Goal: Information Seeking & Learning: Compare options

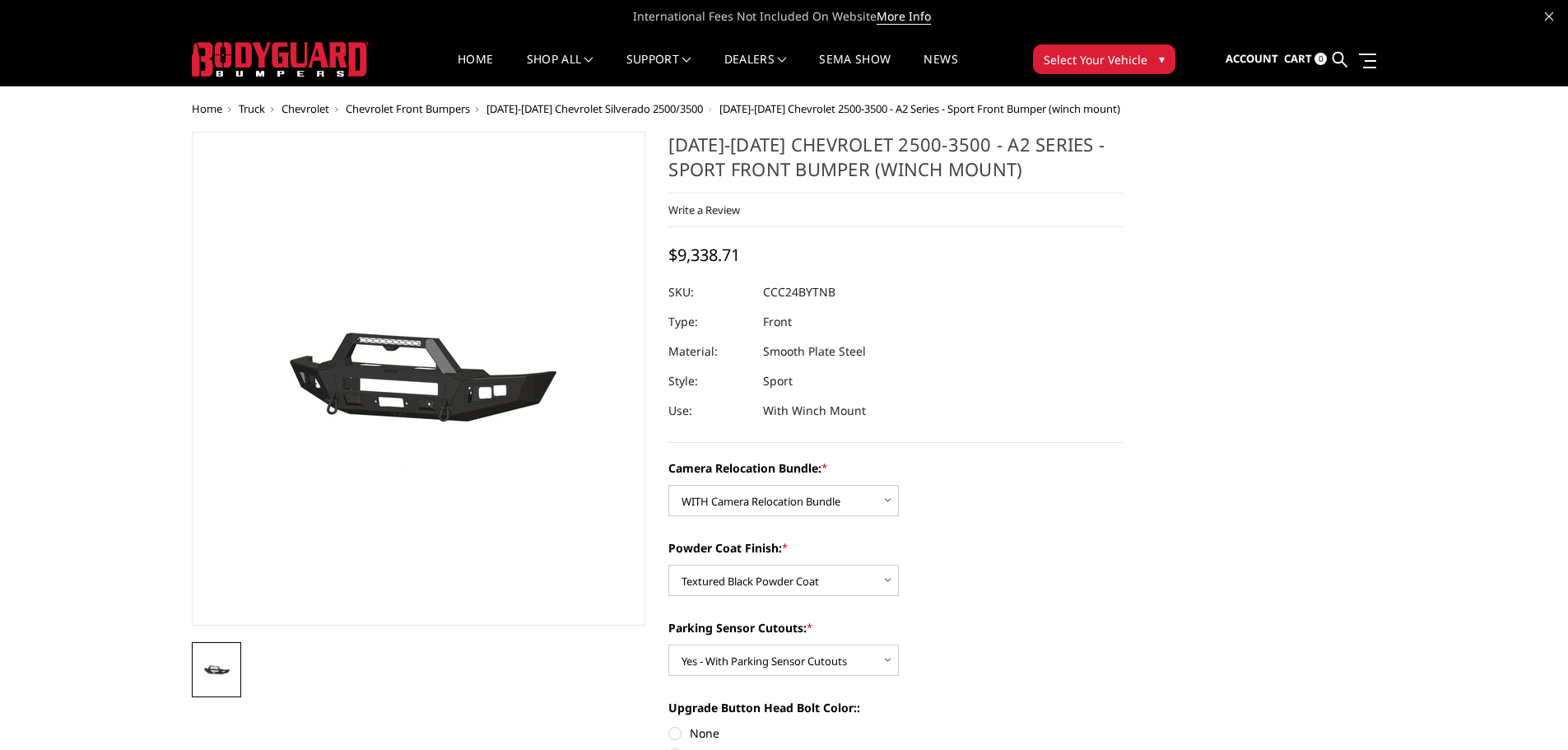
select select "2608"
select select "2607"
select select "2605"
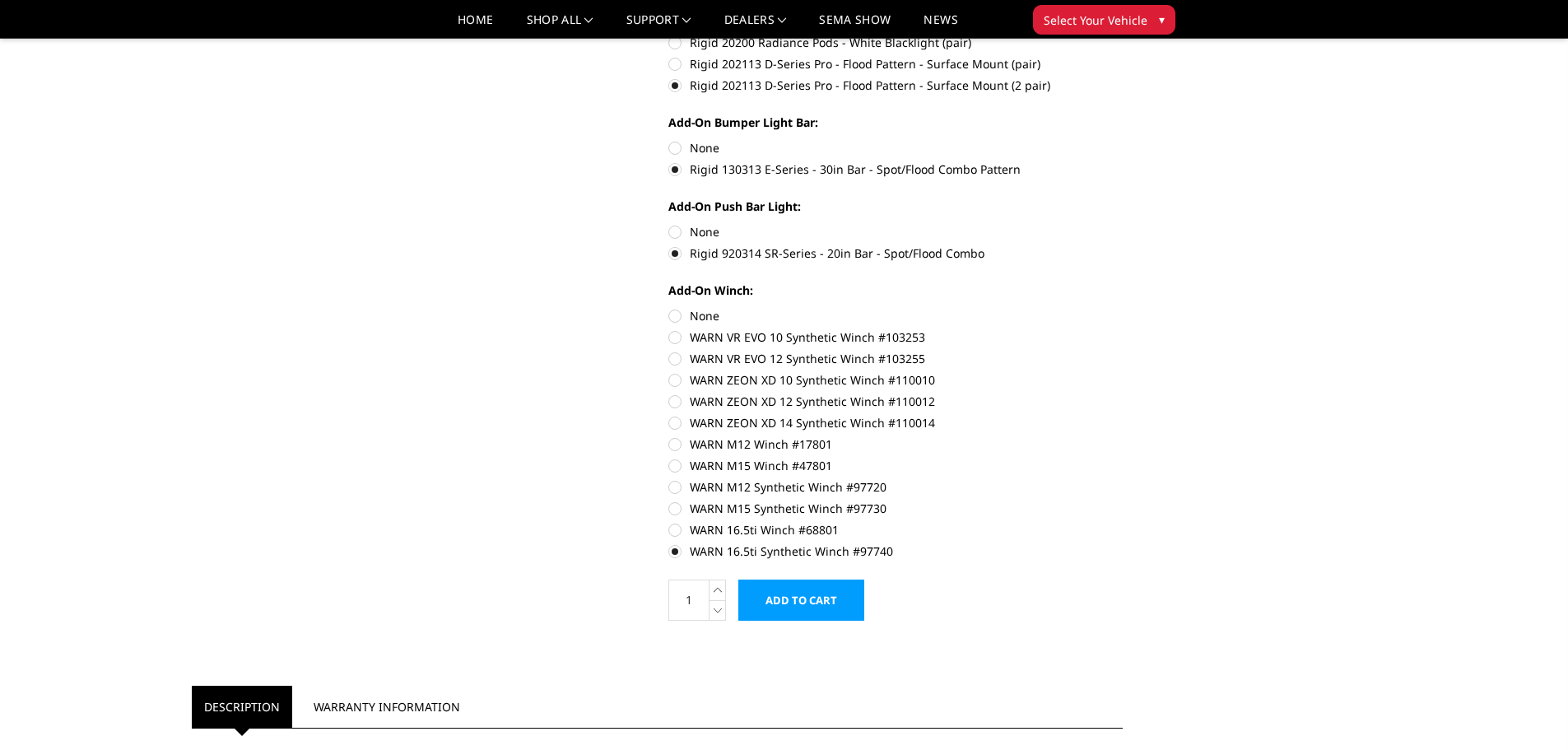
scroll to position [823, 0]
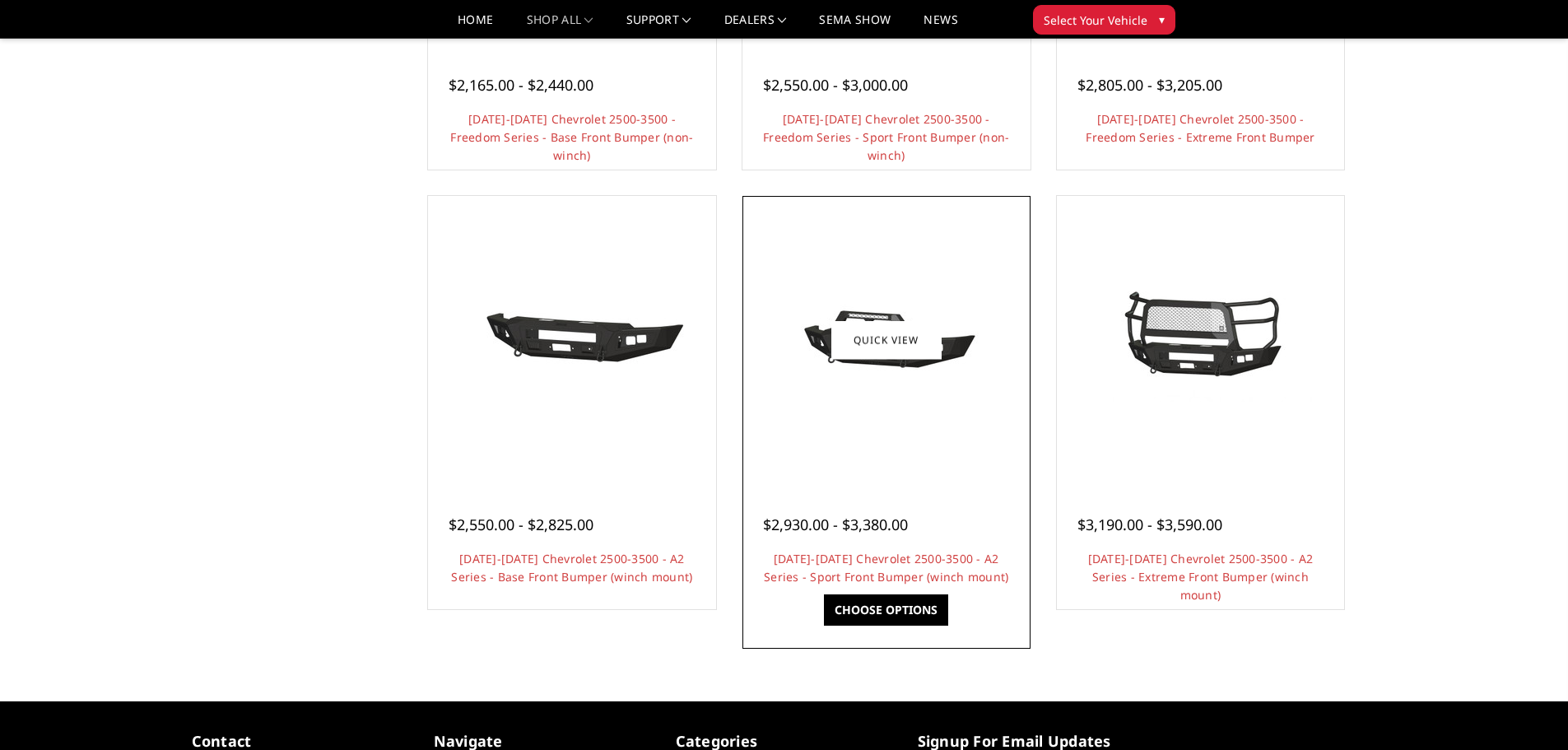
scroll to position [906, 0]
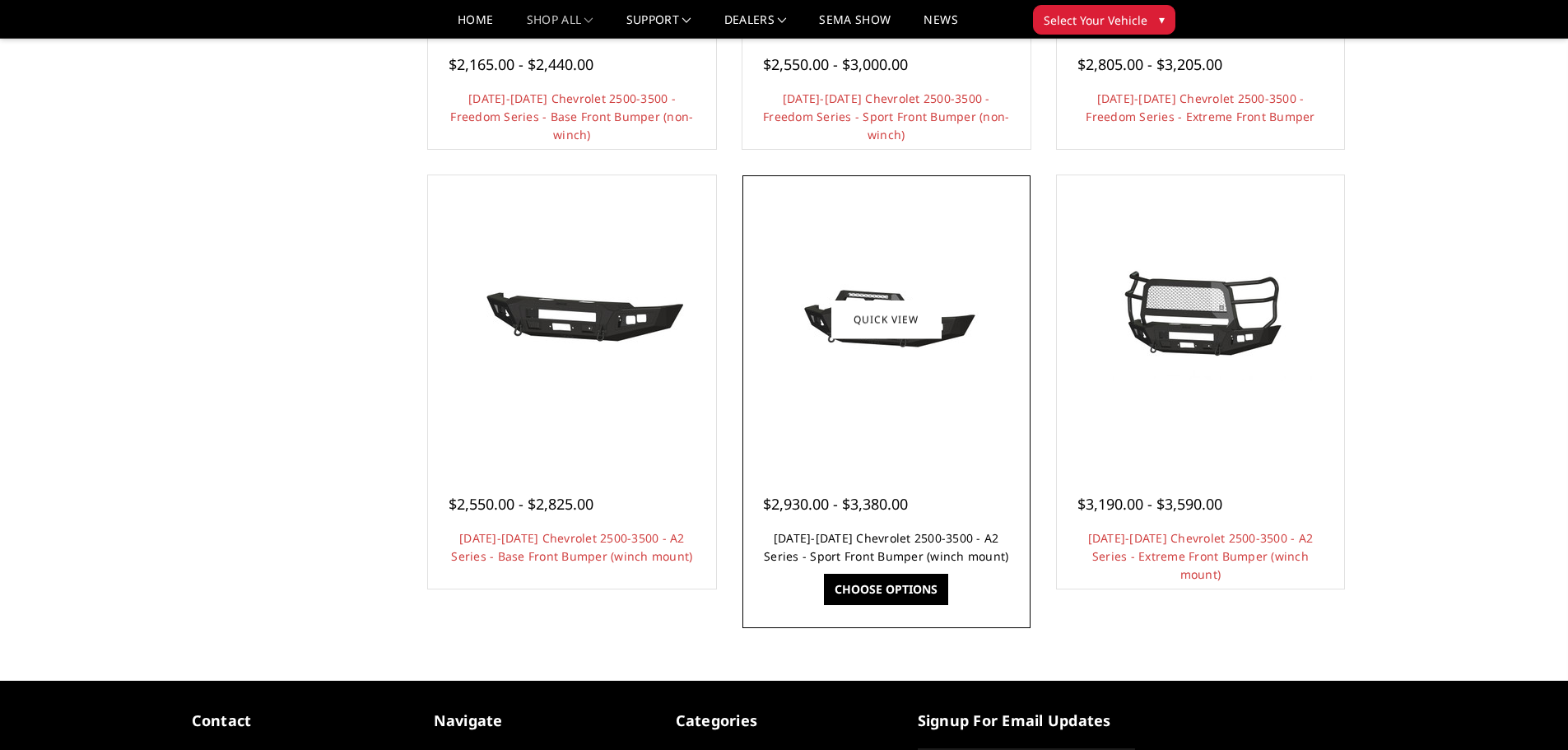
click at [852, 536] on link "[DATE]-[DATE] Chevrolet 2500-3500 - A2 Series - Sport Front Bumper (winch mount)" at bounding box center [886, 547] width 244 height 34
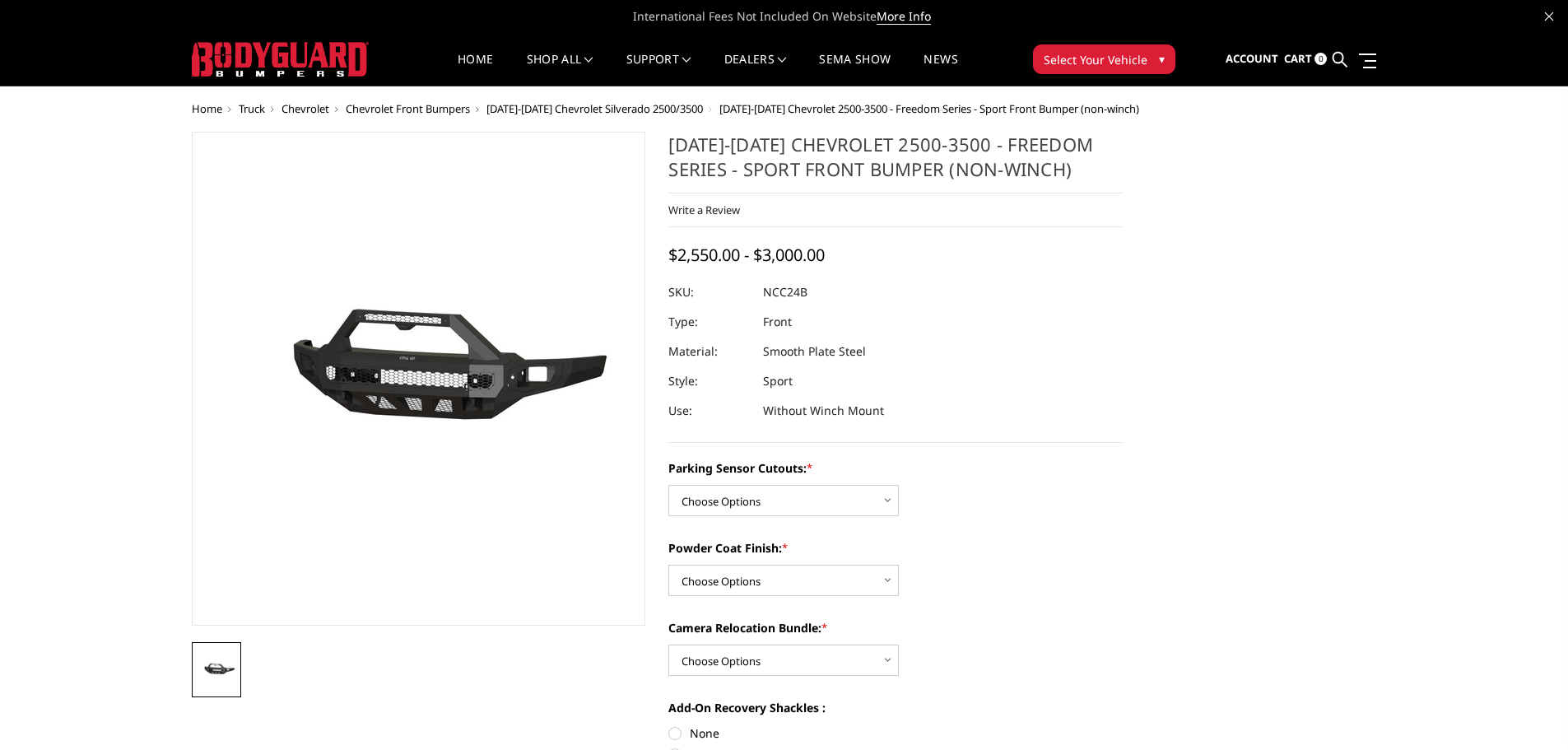
click at [614, 106] on span "[DATE]-[DATE] Chevrolet Silverado 2500/3500" at bounding box center [595, 108] width 216 height 14
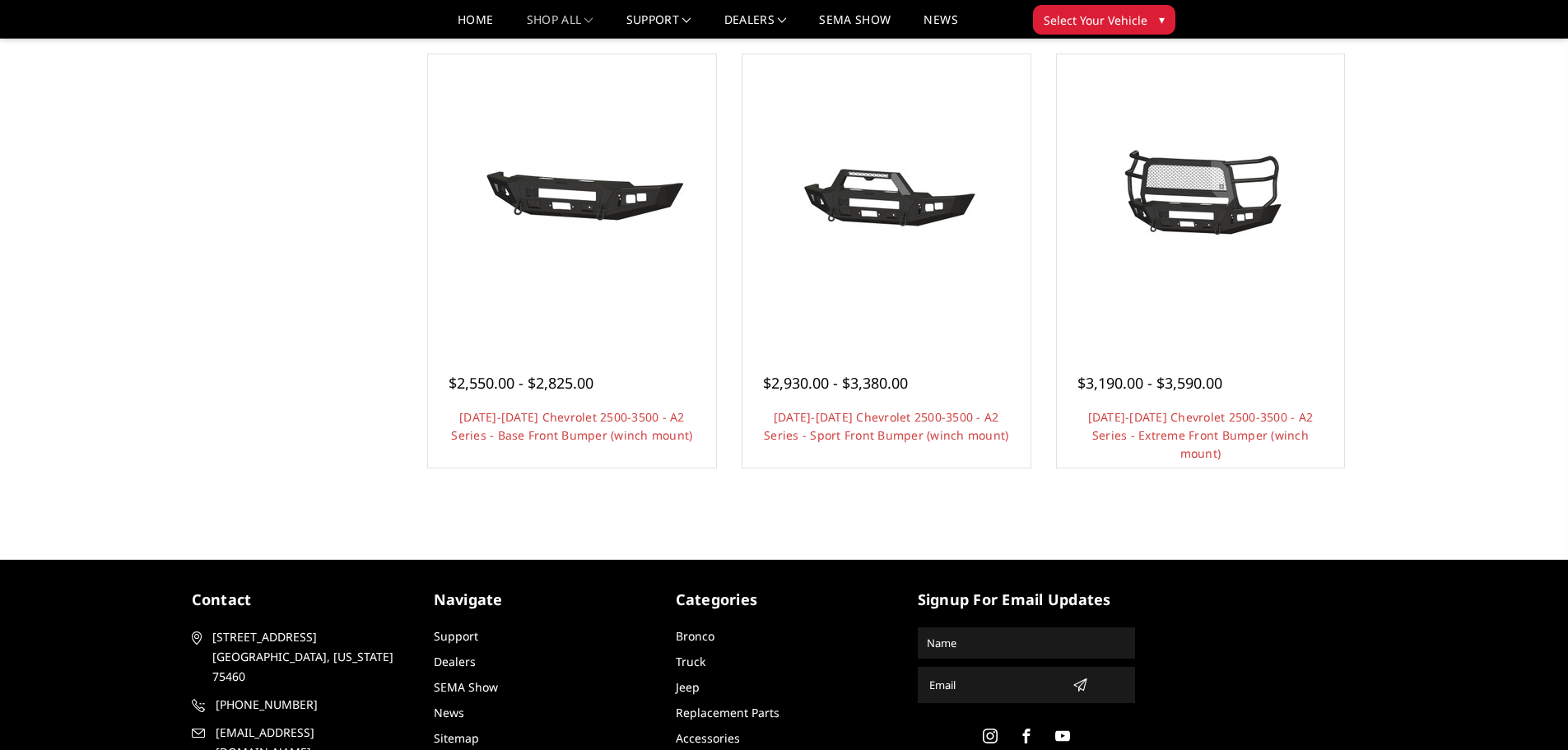
scroll to position [988, 0]
